Goal: Information Seeking & Learning: Learn about a topic

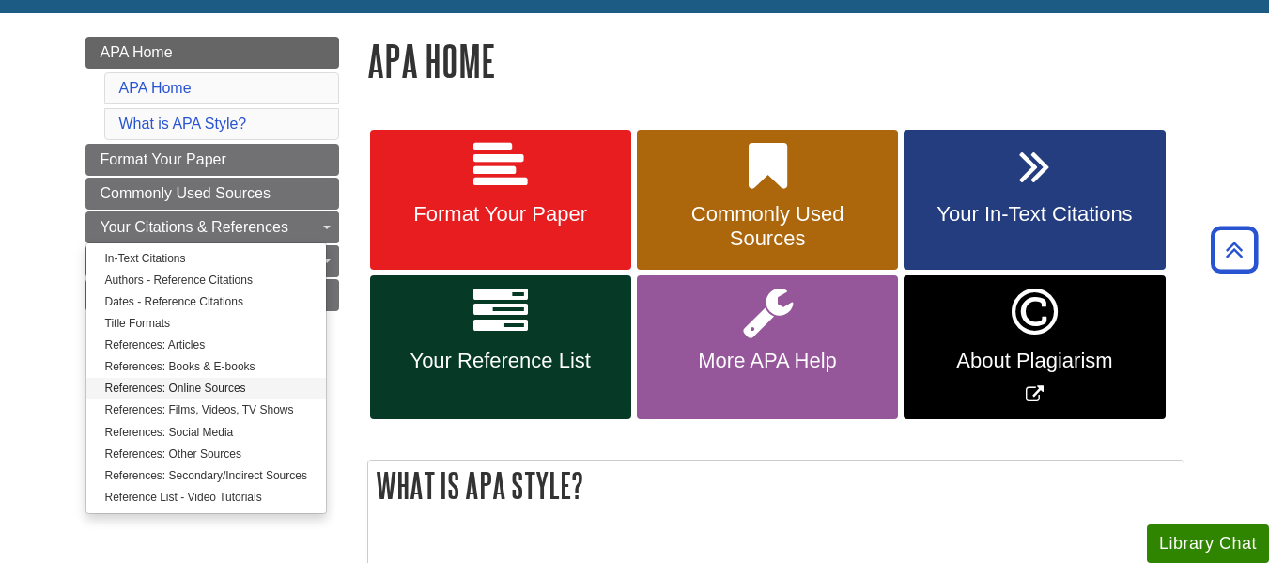
scroll to position [246, 0]
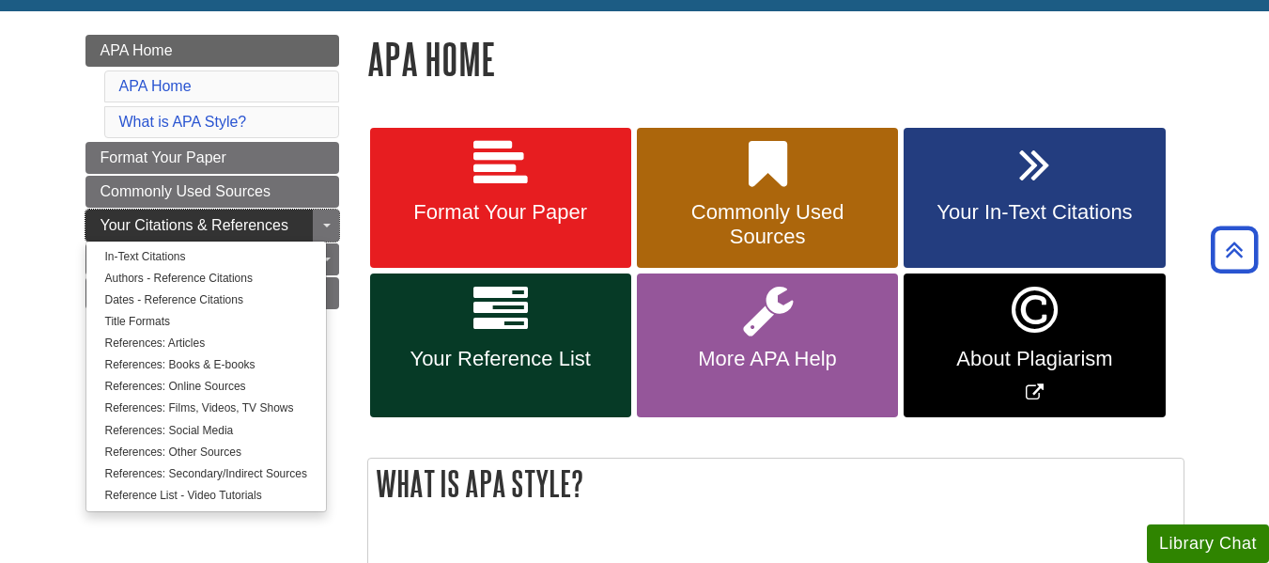
click at [308, 225] on link "Your Citations & References" at bounding box center [212, 225] width 254 height 32
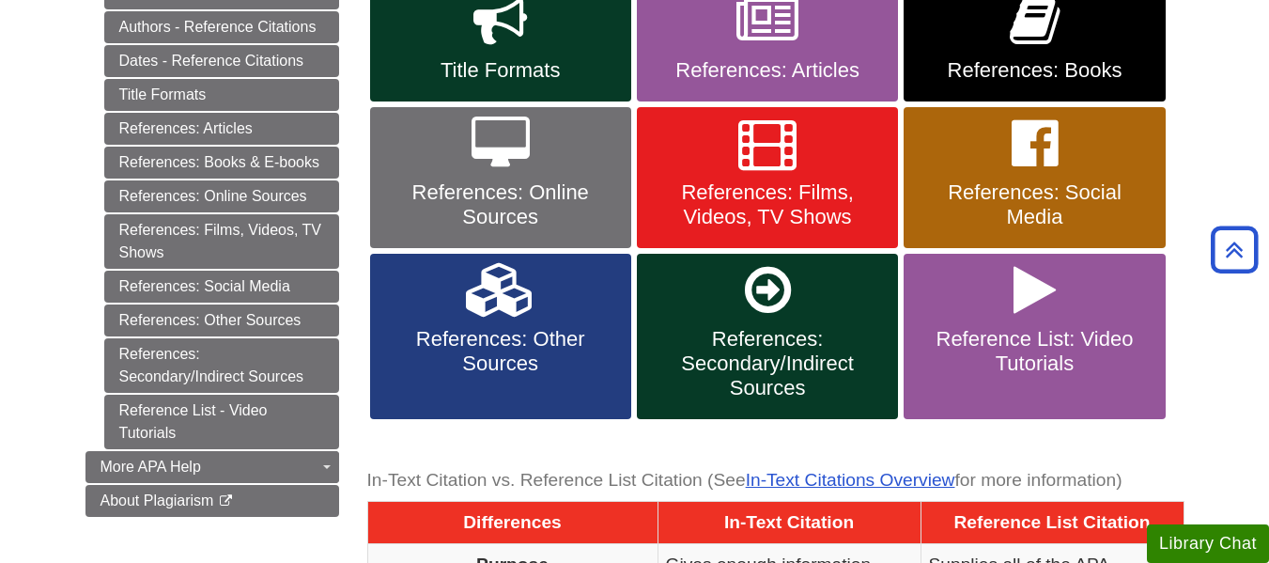
scroll to position [532, 0]
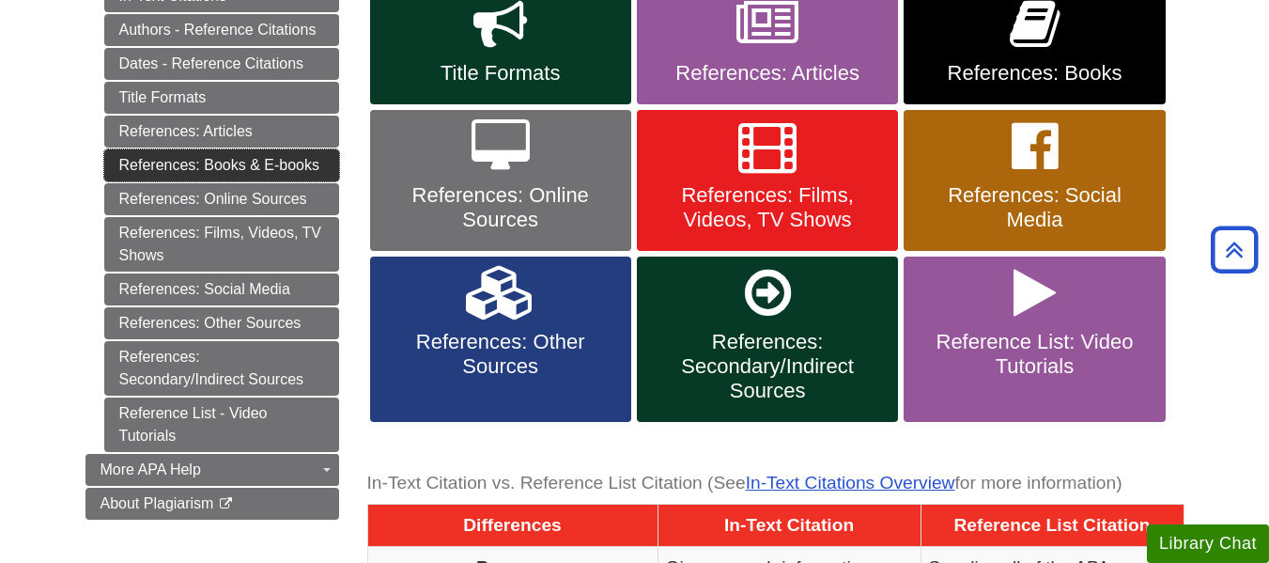
click at [261, 159] on link "References: Books & E-books" at bounding box center [221, 165] width 235 height 32
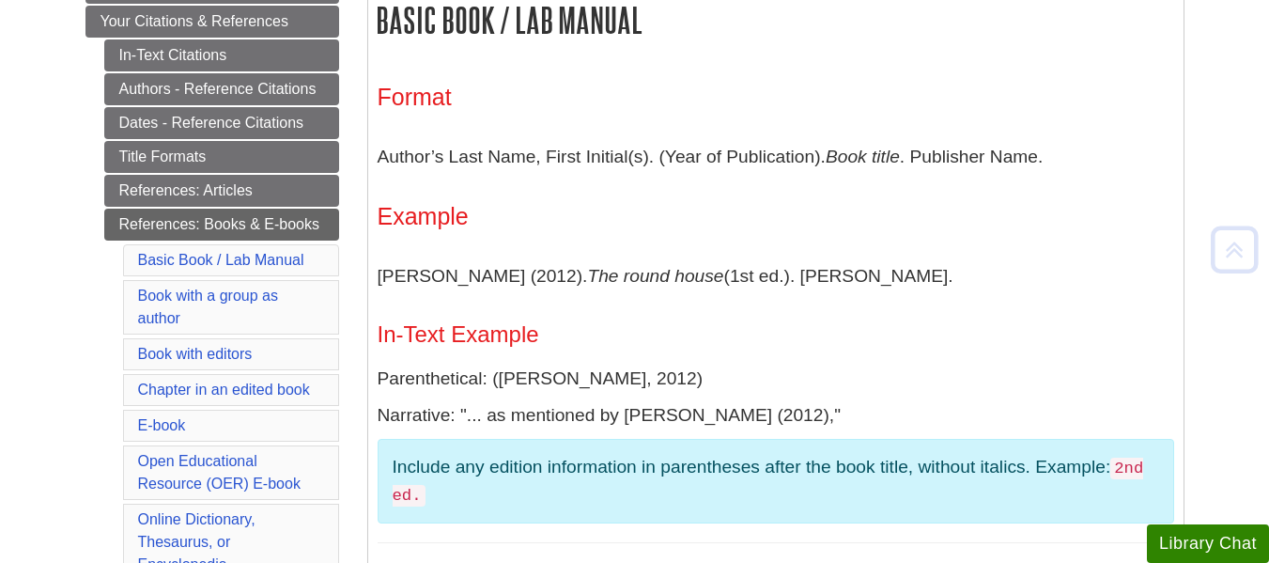
scroll to position [378, 0]
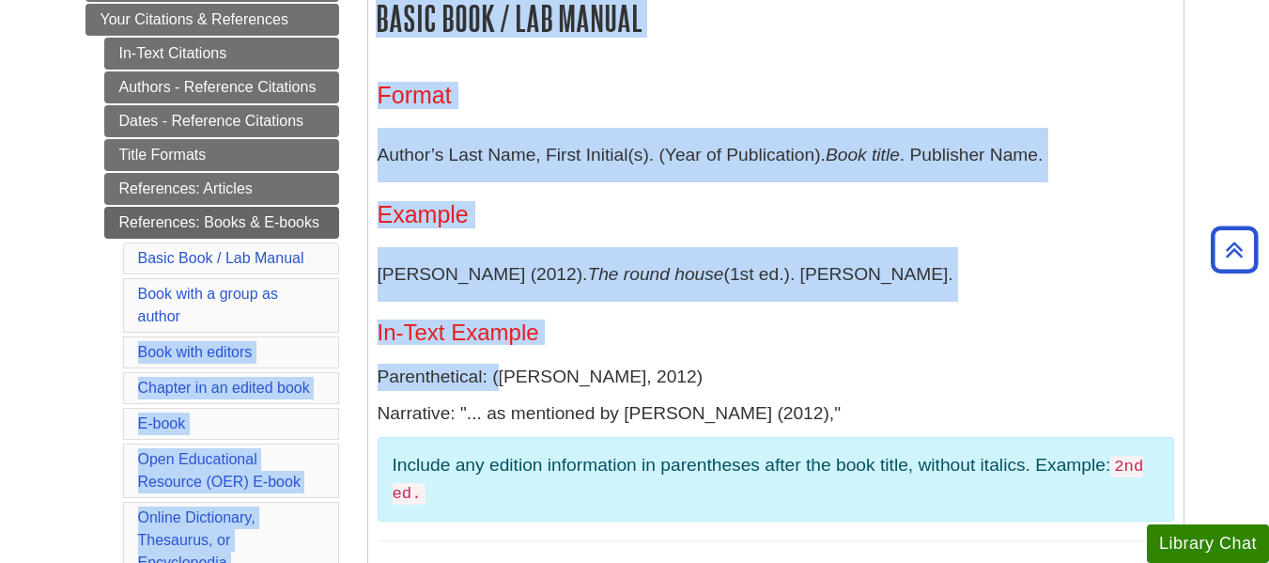
drag, startPoint x: 501, startPoint y: 388, endPoint x: 330, endPoint y: 306, distance: 189.5
click at [547, 327] on h4 "In-Text Example" at bounding box center [776, 332] width 796 height 24
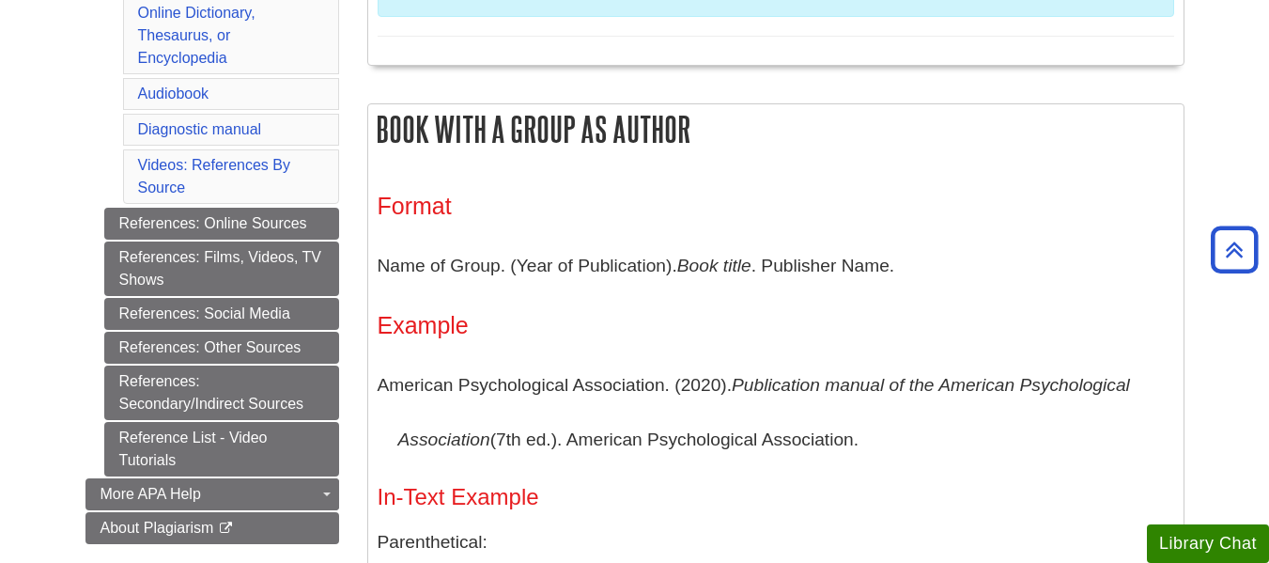
scroll to position [884, 0]
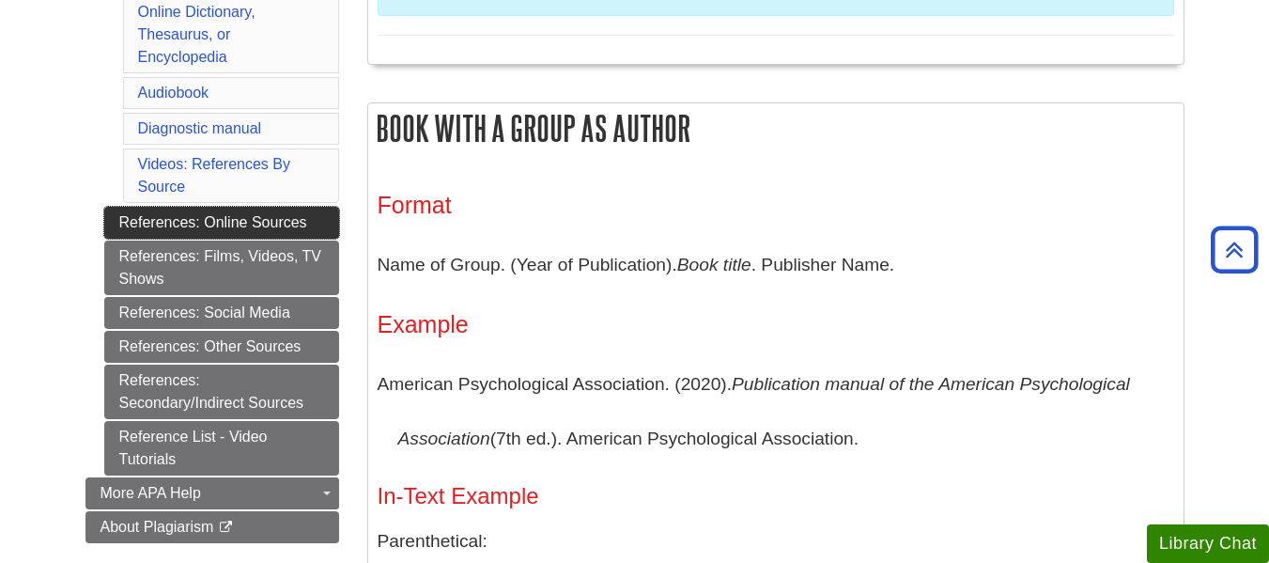
click at [301, 213] on link "References: Online Sources" at bounding box center [221, 223] width 235 height 32
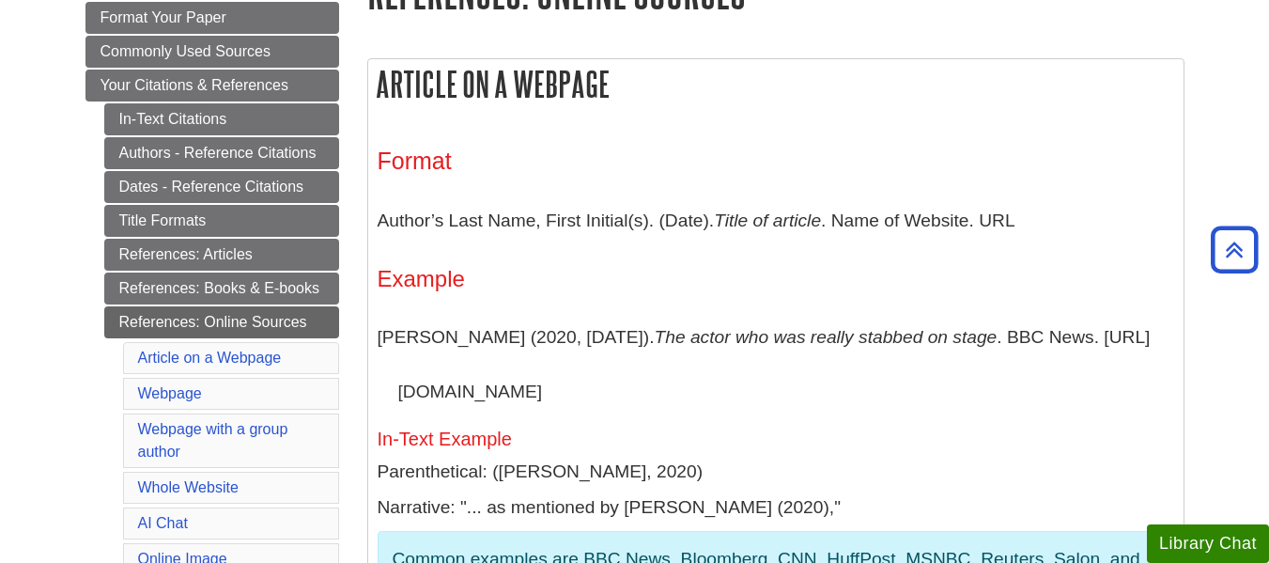
scroll to position [314, 0]
